Goal: Transaction & Acquisition: Purchase product/service

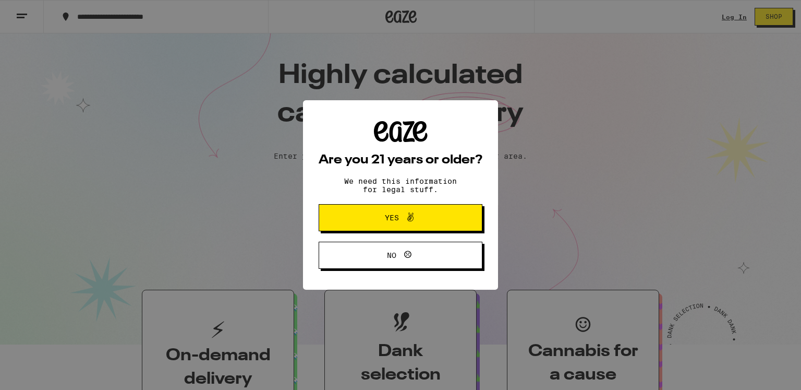
click at [260, 168] on span "Yes" at bounding box center [400, 218] width 79 height 14
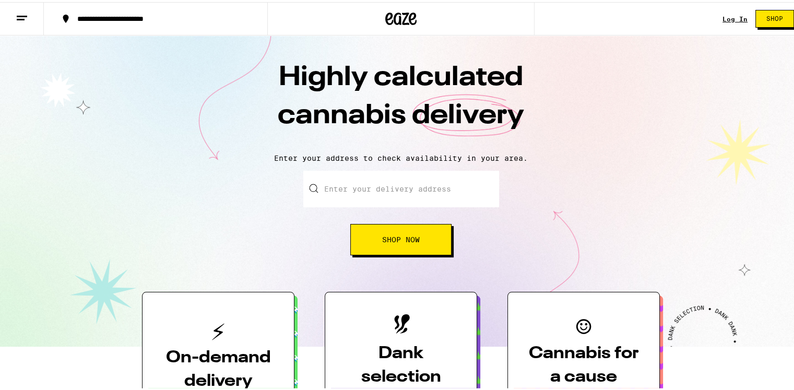
drag, startPoint x: 377, startPoint y: 184, endPoint x: 375, endPoint y: 211, distance: 27.2
click at [260, 168] on input "Enter your delivery address" at bounding box center [401, 187] width 196 height 37
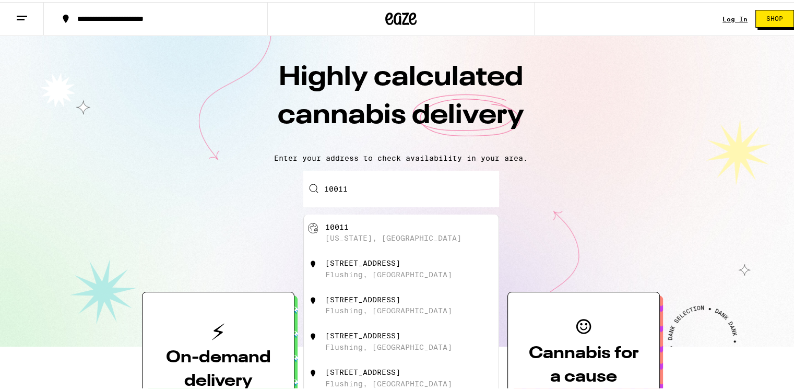
drag, startPoint x: 348, startPoint y: 227, endPoint x: 344, endPoint y: 231, distance: 5.6
click at [260, 168] on div "[GEOGRAPHIC_DATA][US_STATE], [GEOGRAPHIC_DATA]" at bounding box center [418, 231] width 186 height 20
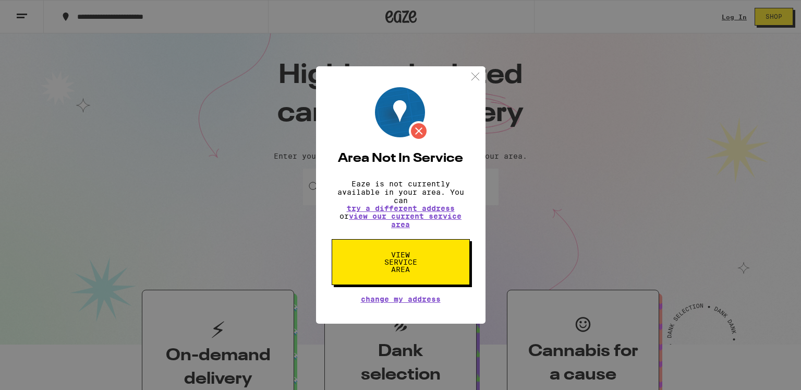
click at [260, 76] on img at bounding box center [475, 76] width 13 height 13
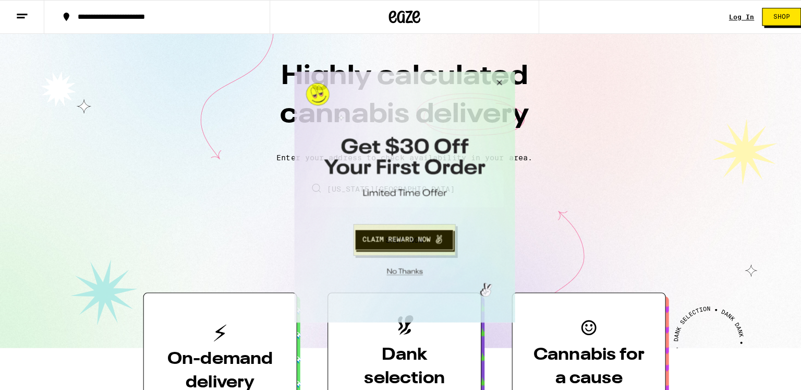
click at [260, 77] on button "Close Modal" at bounding box center [496, 83] width 28 height 25
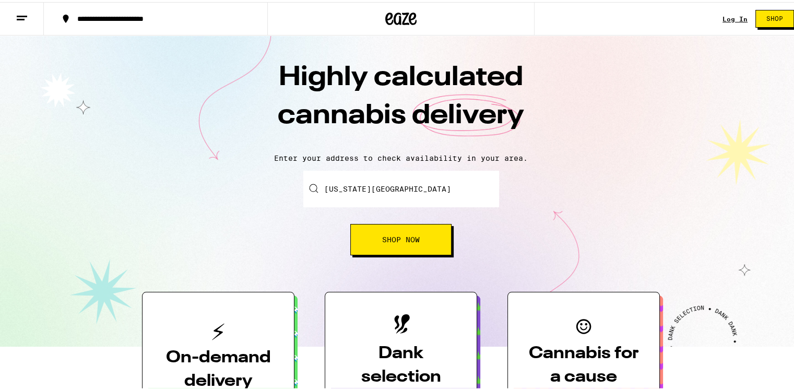
click at [122, 9] on button "**********" at bounding box center [155, 16] width 223 height 31
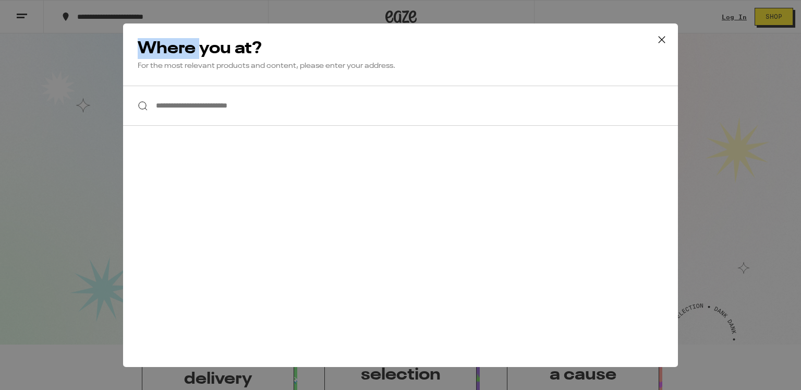
click at [122, 9] on div "**********" at bounding box center [400, 195] width 801 height 390
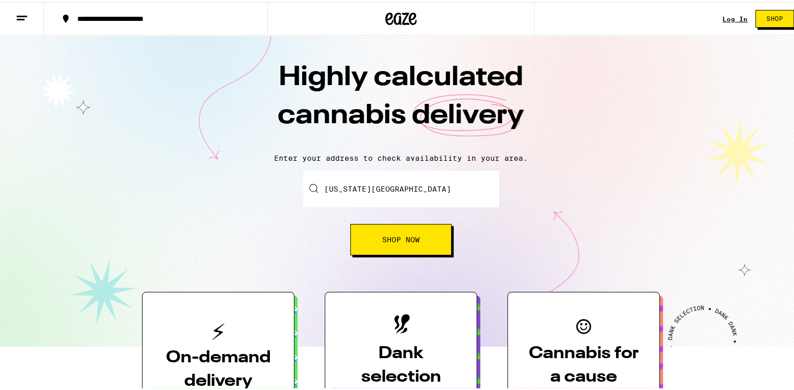
click at [260, 168] on input "[US_STATE][GEOGRAPHIC_DATA]" at bounding box center [401, 187] width 196 height 37
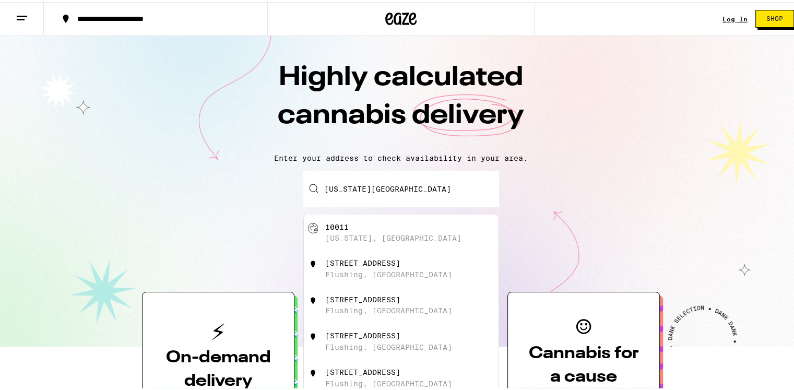
paste input "10016"
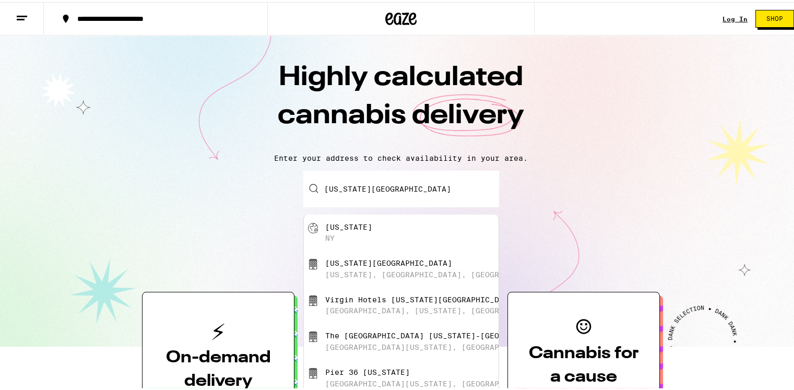
click at [260, 168] on input "[US_STATE][GEOGRAPHIC_DATA]" at bounding box center [401, 187] width 196 height 37
paste input "text"
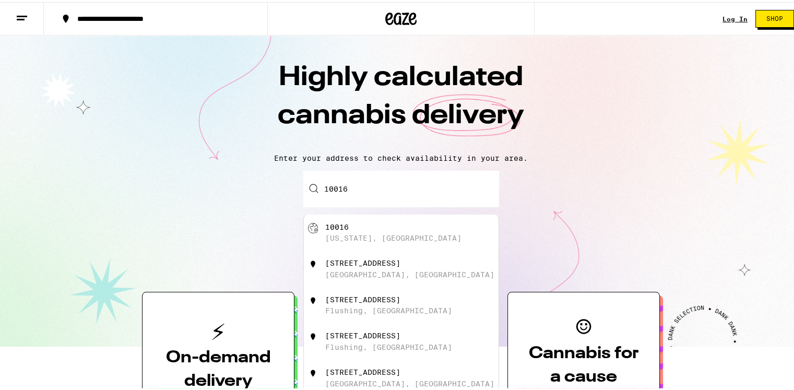
click at [260, 168] on div "Enter your delivery address [STREET_ADDRESS][GEOGRAPHIC_DATA][US_STATE][STREET_…" at bounding box center [400, 211] width 780 height 85
click at [260, 168] on input "10016" at bounding box center [401, 187] width 196 height 37
click at [260, 168] on div "[GEOGRAPHIC_DATA][US_STATE], [GEOGRAPHIC_DATA]" at bounding box center [418, 231] width 186 height 20
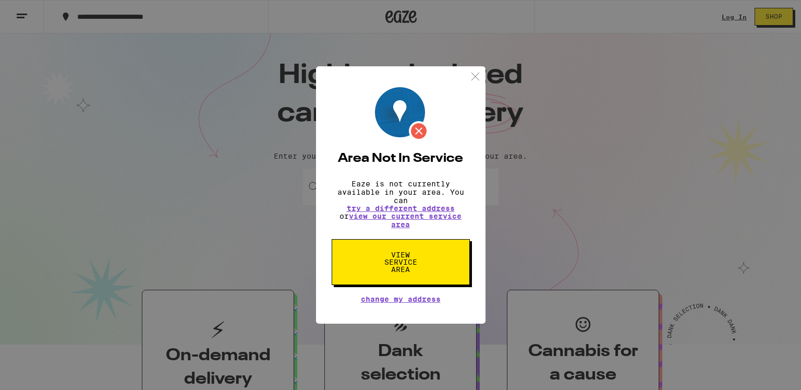
drag, startPoint x: 138, startPoint y: 242, endPoint x: 182, endPoint y: 213, distance: 52.5
click at [138, 168] on div "Area Not In Service Eaze is not currently available in your area. You can try a…" at bounding box center [400, 195] width 801 height 390
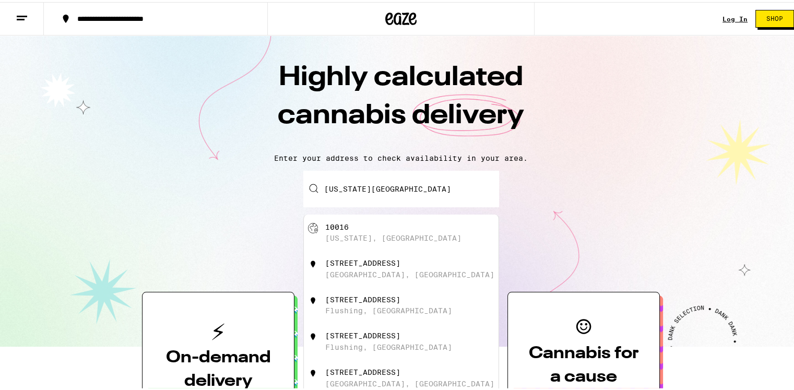
drag, startPoint x: 412, startPoint y: 190, endPoint x: 242, endPoint y: 190, distance: 170.1
click at [242, 168] on div "Enter your delivery address [US_STATE][GEOGRAPHIC_DATA][STREET_ADDRESS][US_STAT…" at bounding box center [400, 211] width 780 height 85
paste input "92108"
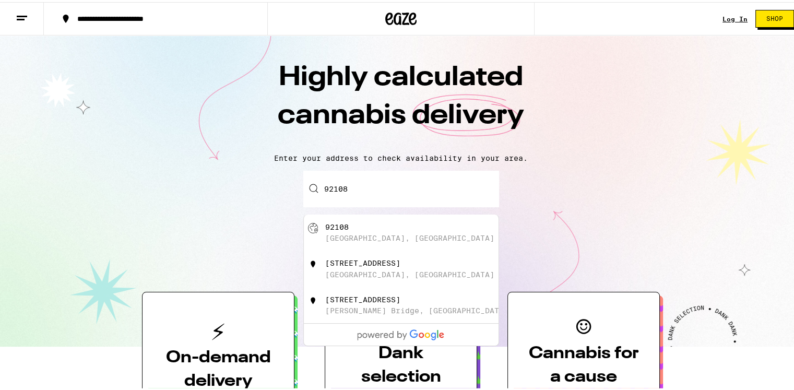
click at [260, 168] on div "[GEOGRAPHIC_DATA], [GEOGRAPHIC_DATA]" at bounding box center [418, 231] width 186 height 20
type input "[GEOGRAPHIC_DATA]"
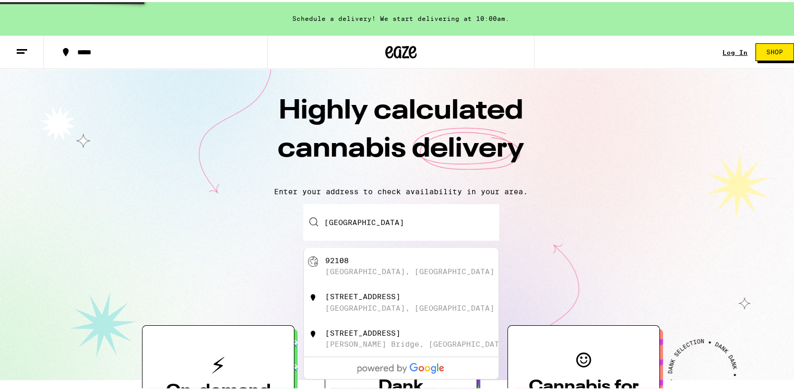
click at [260, 168] on input "[GEOGRAPHIC_DATA]" at bounding box center [401, 220] width 196 height 37
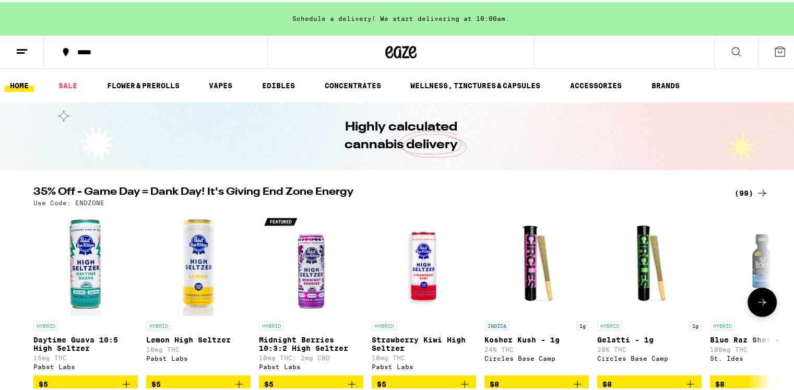
click at [185, 168] on img "Open page for Lemon High Seltzer from Pabst Labs" at bounding box center [198, 261] width 104 height 104
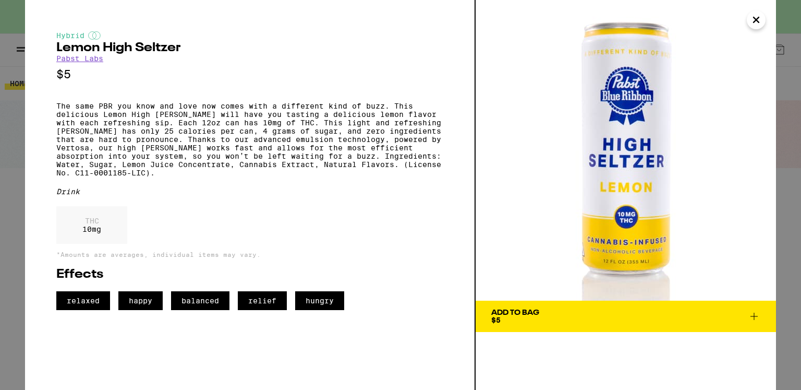
click at [90, 168] on span "relaxed" at bounding box center [83, 300] width 54 height 19
click at [84, 168] on span "relaxed" at bounding box center [83, 300] width 54 height 19
click at [142, 168] on span "happy" at bounding box center [140, 300] width 44 height 19
click at [92, 168] on div "THC 10 mg" at bounding box center [91, 225] width 71 height 38
click at [260, 168] on span "Add To Bag $5" at bounding box center [625, 316] width 269 height 15
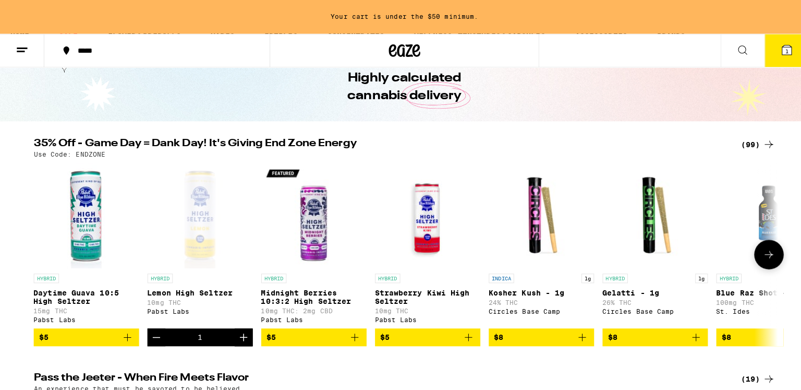
scroll to position [157, 0]
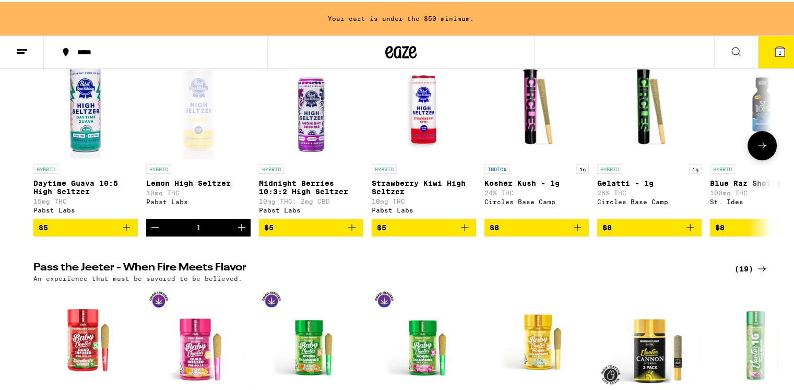
click at [120, 168] on icon "Add to bag" at bounding box center [126, 225] width 13 height 13
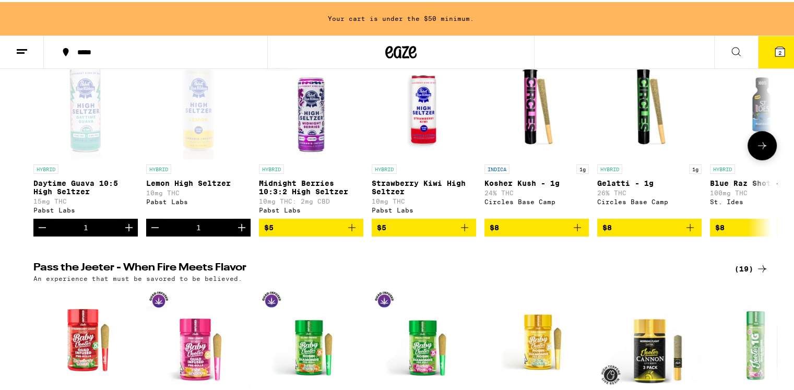
click at [125, 168] on icon "Increment" at bounding box center [129, 225] width 13 height 13
click at [241, 168] on icon "Increment" at bounding box center [241, 225] width 7 height 7
click at [260, 45] on icon at bounding box center [779, 49] width 9 height 9
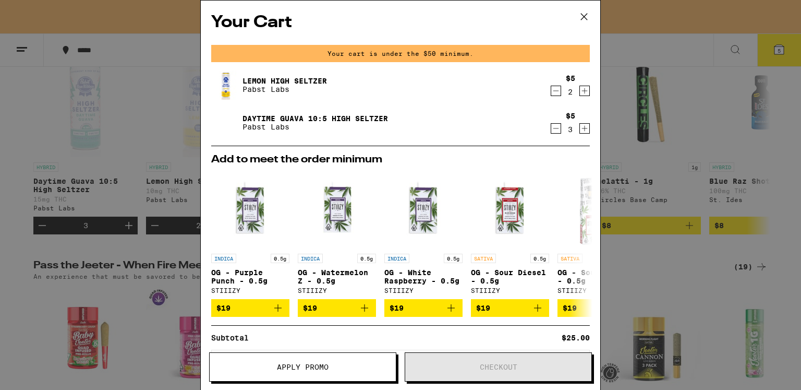
click at [260, 168] on span "Apply Promo" at bounding box center [303, 366] width 186 height 7
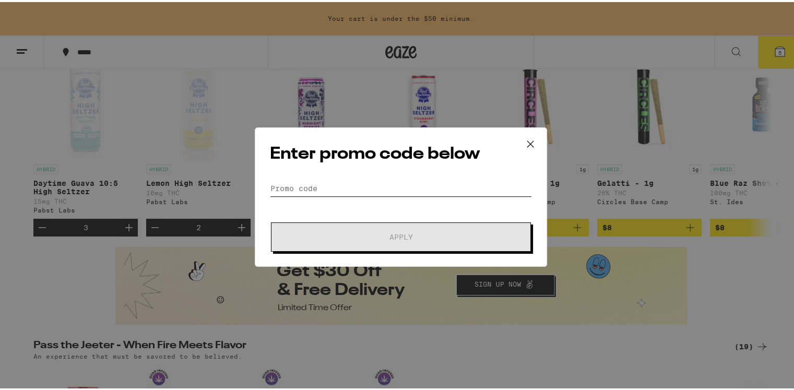
drag, startPoint x: 447, startPoint y: 186, endPoint x: 405, endPoint y: 199, distance: 43.7
click at [260, 168] on input "Promo Code" at bounding box center [401, 186] width 262 height 16
paste input "VIVA30"
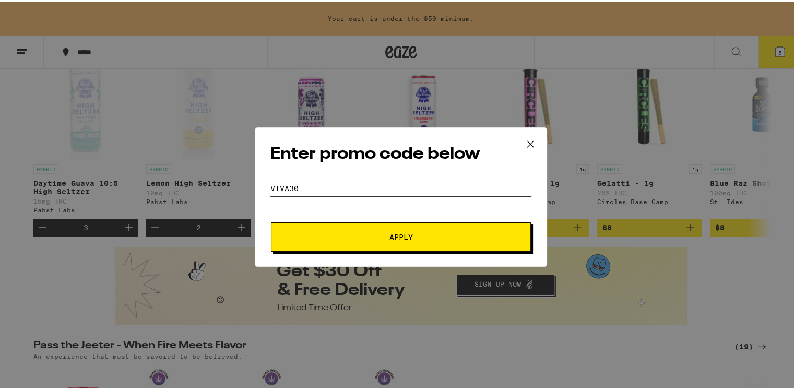
type input "VIVA30"
click at [260, 168] on span "Apply" at bounding box center [401, 234] width 188 height 7
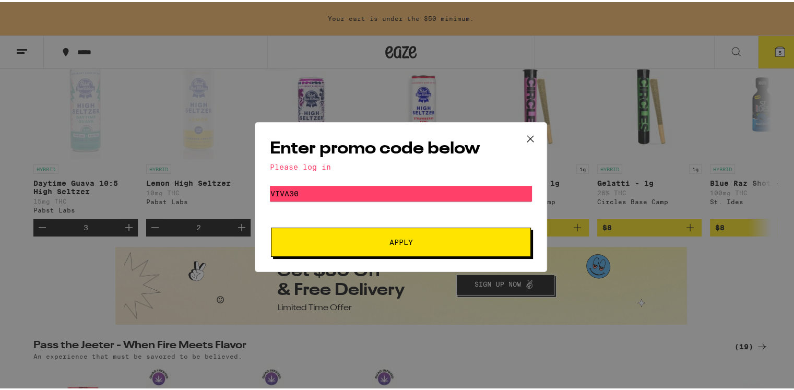
drag, startPoint x: 527, startPoint y: 135, endPoint x: 528, endPoint y: 140, distance: 5.3
click at [260, 135] on icon at bounding box center [530, 137] width 16 height 16
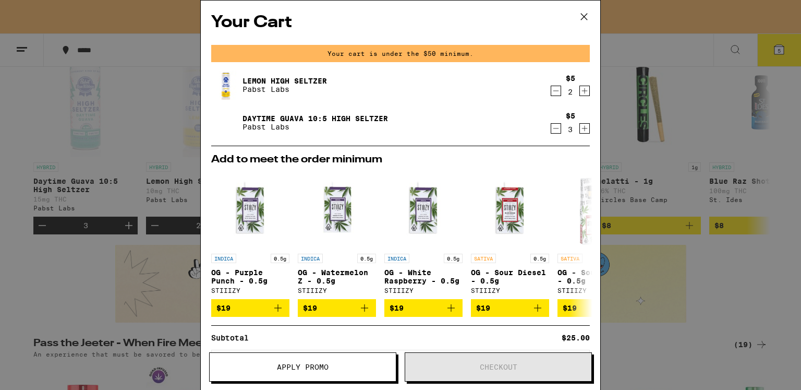
drag, startPoint x: 585, startPoint y: 17, endPoint x: 588, endPoint y: 23, distance: 7.7
click at [260, 17] on icon at bounding box center [584, 17] width 16 height 16
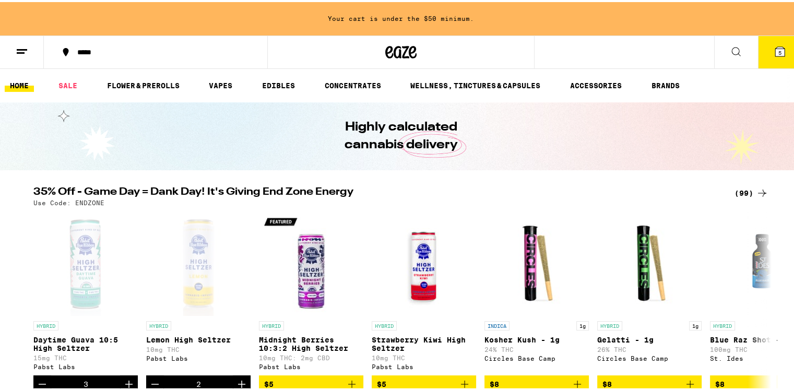
click at [260, 46] on icon at bounding box center [779, 49] width 9 height 9
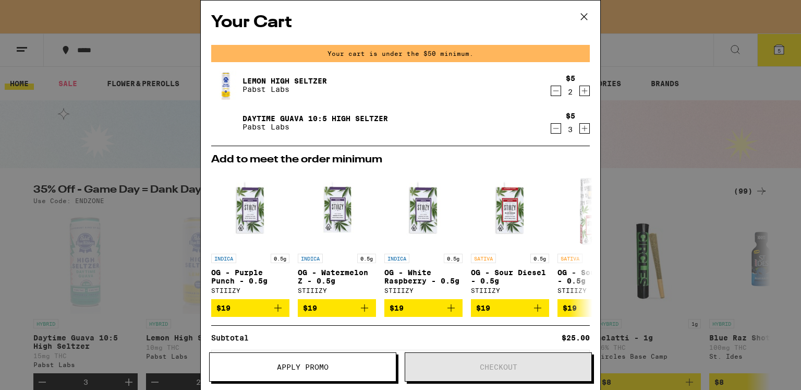
click at [260, 22] on icon at bounding box center [584, 17] width 16 height 16
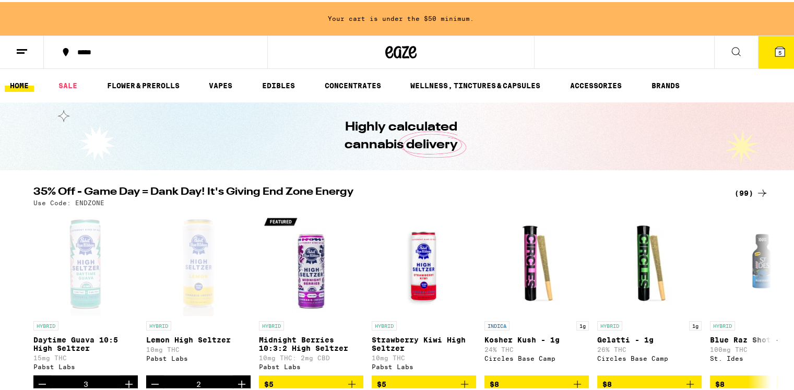
click at [18, 51] on line at bounding box center [21, 51] width 8 height 0
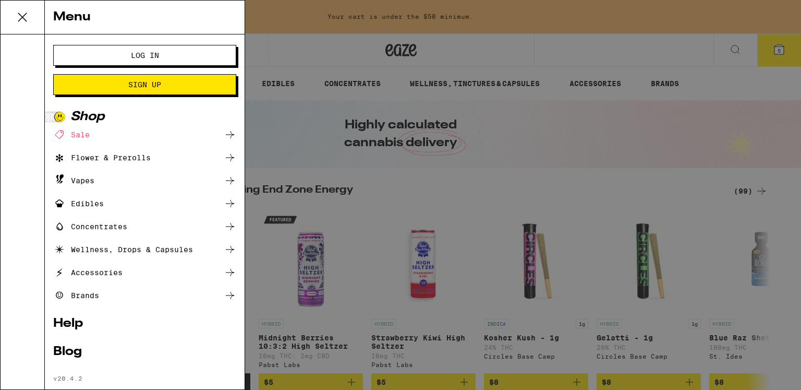
click at [148, 77] on button "Sign Up" at bounding box center [144, 84] width 183 height 21
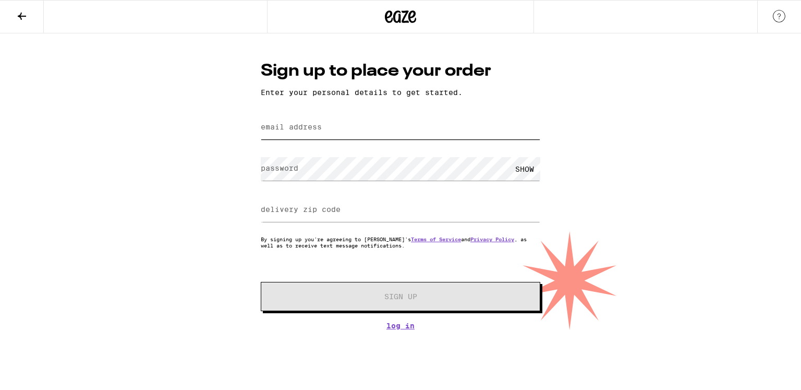
click at [260, 119] on input "email address" at bounding box center [401, 127] width 280 height 23
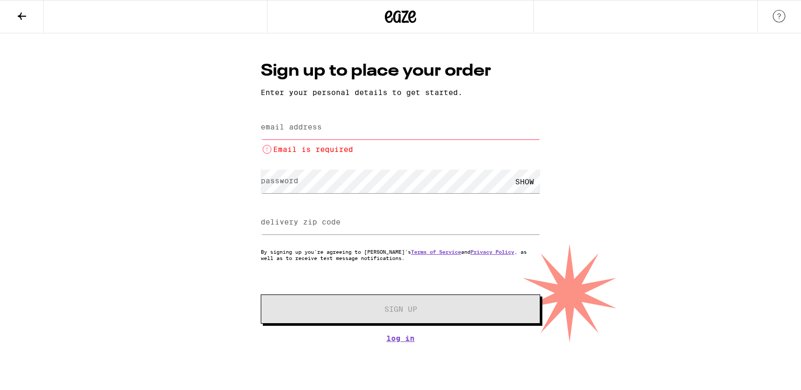
click at [260, 135] on input "email address" at bounding box center [401, 127] width 280 height 23
type input "[EMAIL_ADDRESS][DOMAIN_NAME]"
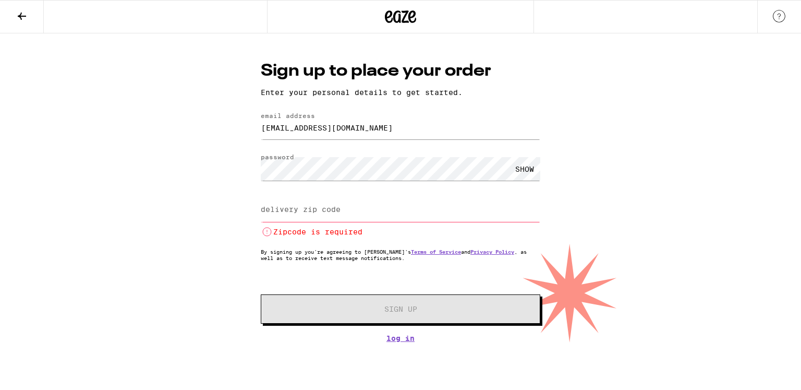
paste input "92108"
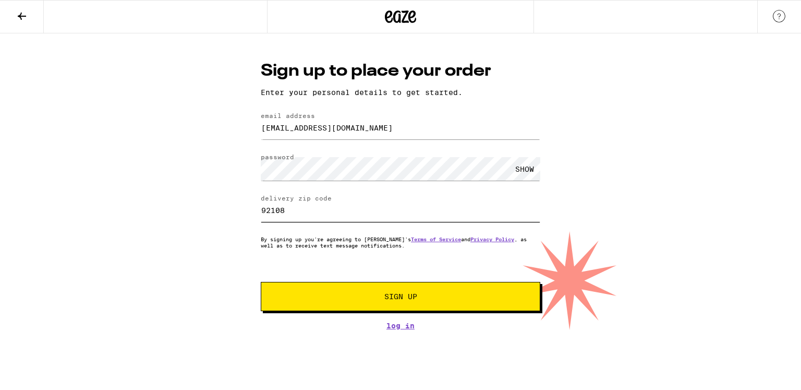
type input "92108"
click at [260, 168] on button "Sign Up" at bounding box center [401, 296] width 280 height 29
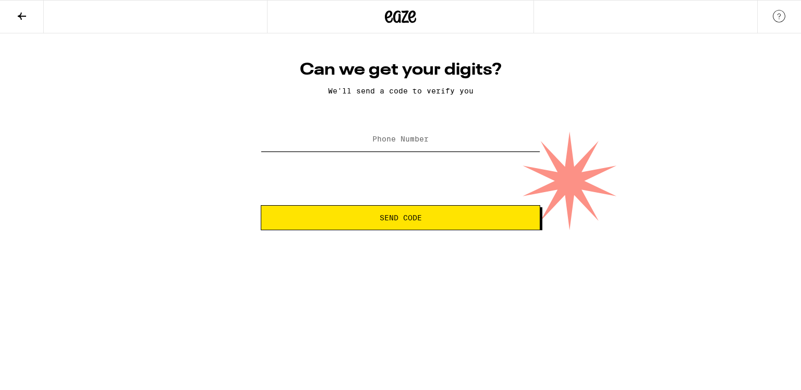
click at [260, 147] on input "Phone Number" at bounding box center [401, 139] width 280 height 23
drag, startPoint x: 435, startPoint y: 139, endPoint x: 304, endPoint y: 130, distance: 130.8
click at [260, 130] on input "[PHONE_NUMBER]" at bounding box center [401, 139] width 280 height 23
paste input "302) 600-2259"
type input "[PHONE_NUMBER]"
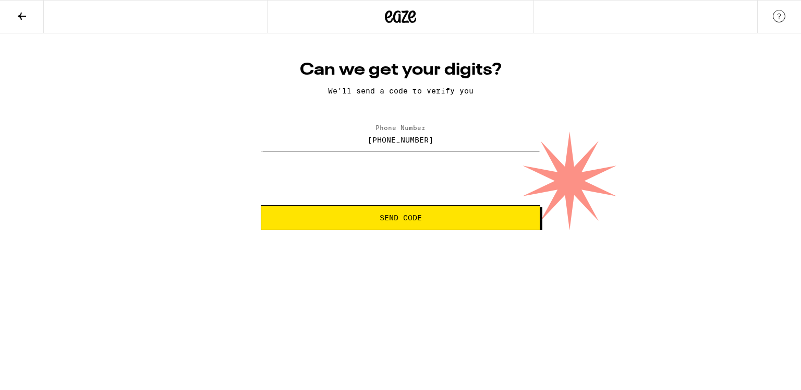
click at [260, 168] on span "Send Code" at bounding box center [401, 217] width 42 height 7
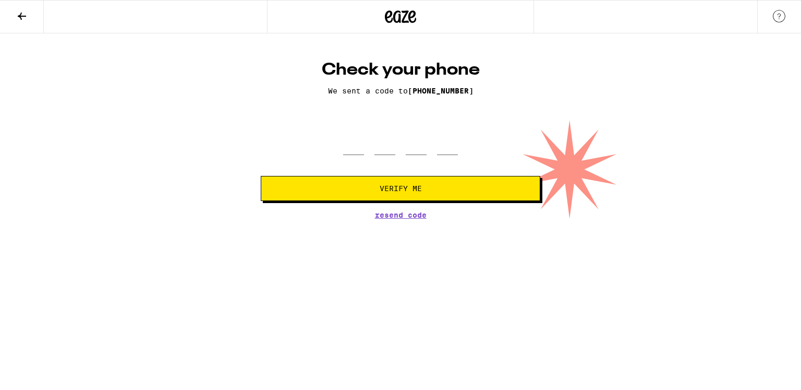
click at [260, 140] on div at bounding box center [400, 139] width 115 height 31
click at [260, 149] on input "tel" at bounding box center [353, 139] width 21 height 31
paste input "5"
type input "5"
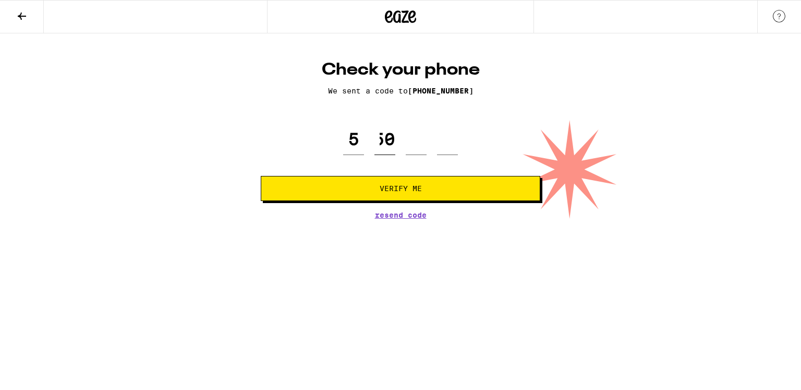
type input "9"
type input "5"
type input "9"
type input "5"
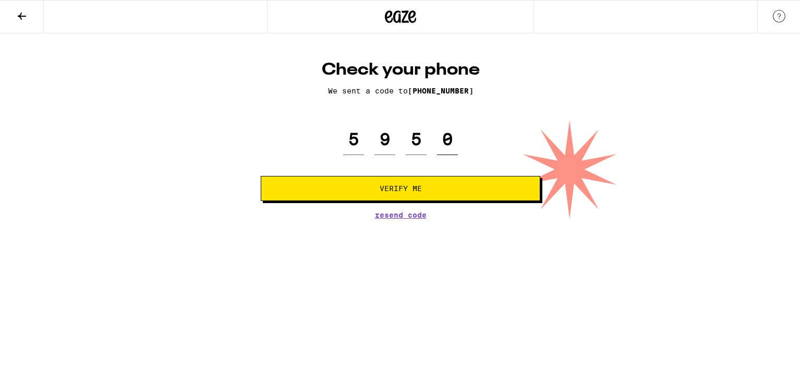
type input "0"
click at [260, 168] on span "Verify Me" at bounding box center [401, 188] width 42 height 7
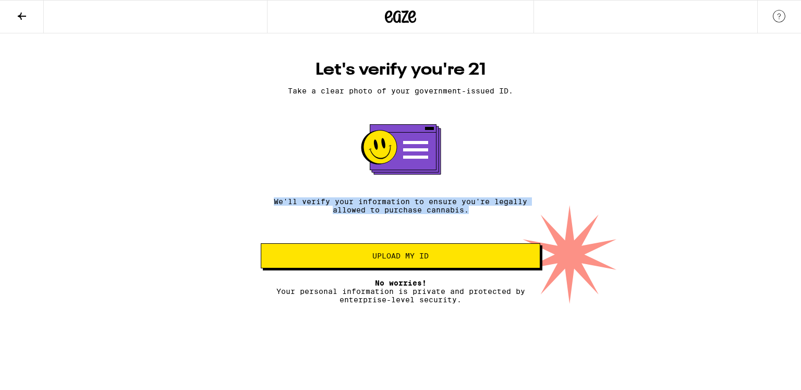
drag, startPoint x: 264, startPoint y: 198, endPoint x: 549, endPoint y: 217, distance: 285.5
click at [260, 168] on div "Let's verify you're 21 Take a clear photo of your government-issued ID. We'll v…" at bounding box center [400, 181] width 301 height 244
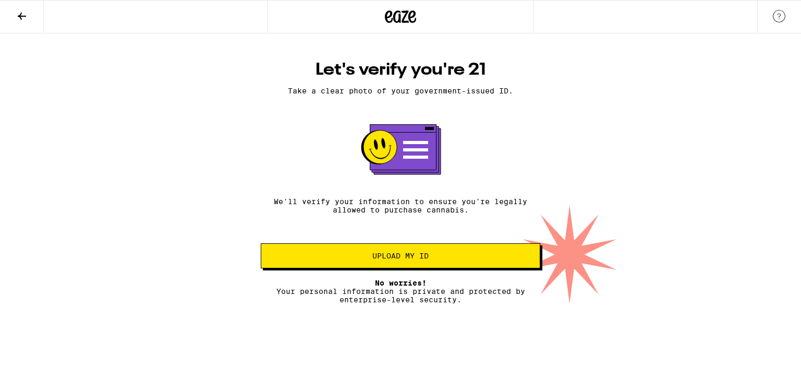
click at [260, 168] on div "Let's verify you're 21 Take a clear photo of your government-issued ID. We'll v…" at bounding box center [400, 168] width 801 height 270
